Goal: Communication & Community: Answer question/provide support

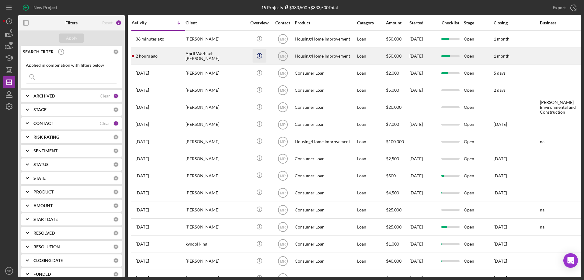
click at [254, 49] on icon "Icon/Info" at bounding box center [260, 56] width 14 height 14
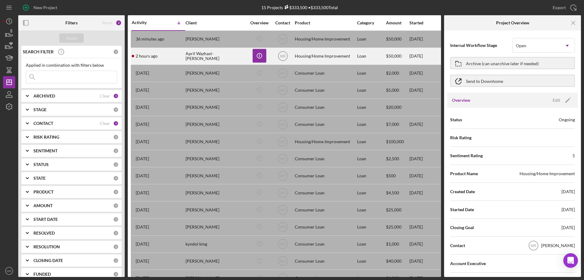
click at [236, 53] on div "April Wazhaxi-[PERSON_NAME]" at bounding box center [216, 56] width 61 height 16
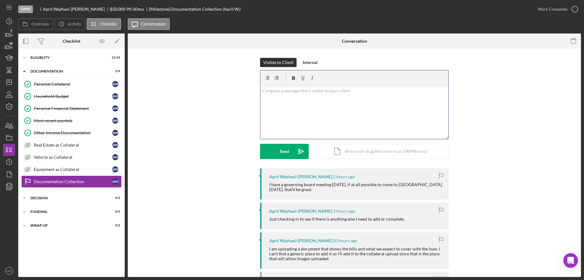
click at [318, 110] on div "v Color teal Color pink Remove color Add row above Add row below Add column bef…" at bounding box center [354, 111] width 188 height 53
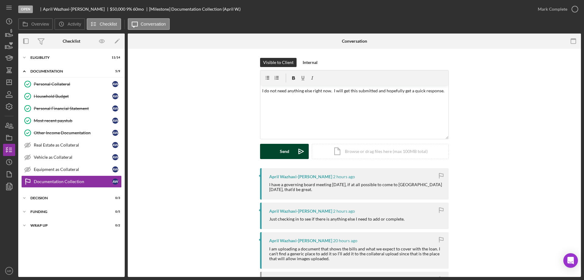
click at [278, 147] on button "Send Icon/icon-invite-send" at bounding box center [284, 151] width 49 height 15
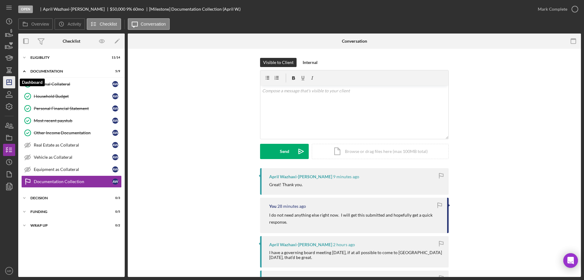
drag, startPoint x: 11, startPoint y: 81, endPoint x: 8, endPoint y: 81, distance: 3.1
click at [10, 81] on icon "Icon/Dashboard" at bounding box center [9, 82] width 15 height 15
